Goal: Task Accomplishment & Management: Complete application form

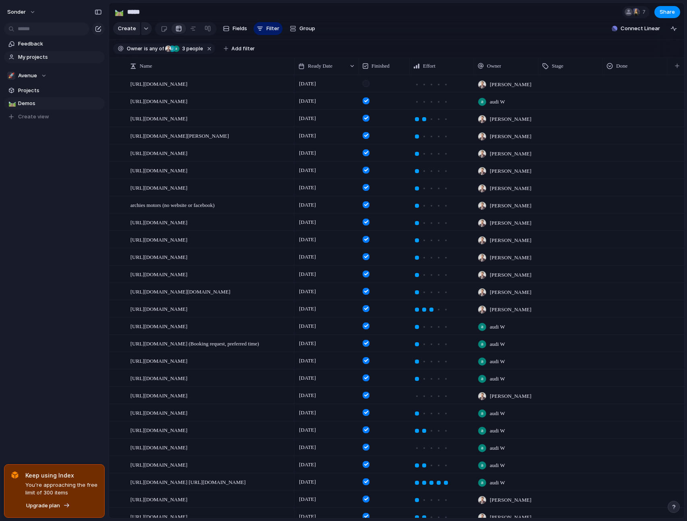
click at [37, 55] on span "My projects" at bounding box center [60, 57] width 84 height 8
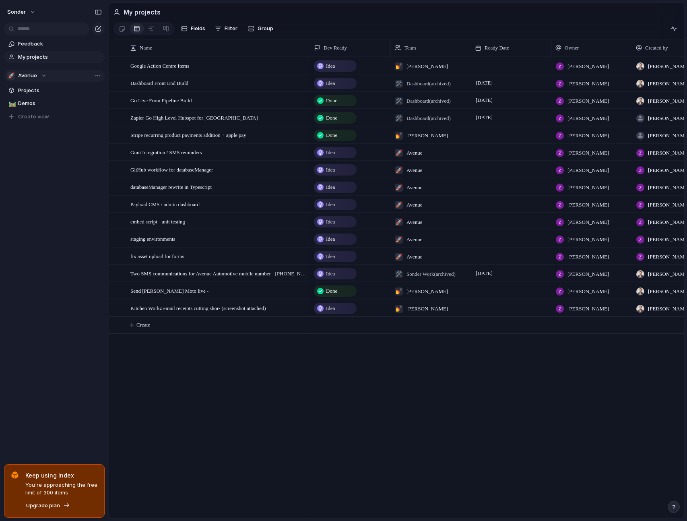
click at [35, 73] on span "Avenue" at bounding box center [27, 76] width 19 height 8
click at [37, 163] on span "[PERSON_NAME]" at bounding box center [45, 163] width 41 height 8
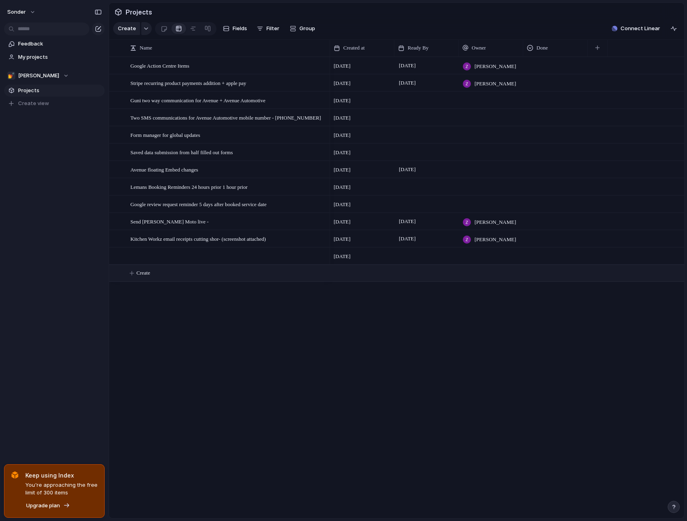
click at [136, 277] on span "Create" at bounding box center [143, 273] width 14 height 8
type textarea "**********"
click at [353, 324] on div "[DATE] [PERSON_NAME] [DATE] August [PERSON_NAME] [DATE] [DATE] [DATE] [DATE] Au…" at bounding box center [507, 287] width 354 height 461
